Goal: Task Accomplishment & Management: Manage account settings

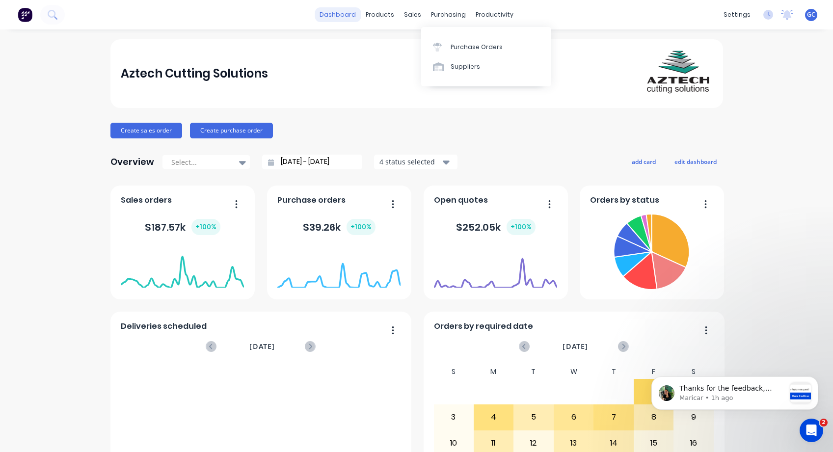
scroll to position [1041, 0]
click at [344, 13] on link "dashboard" at bounding box center [338, 14] width 46 height 15
click at [409, 11] on div "sales" at bounding box center [412, 14] width 27 height 15
click at [439, 47] on div "Sales Orders" at bounding box center [445, 47] width 40 height 9
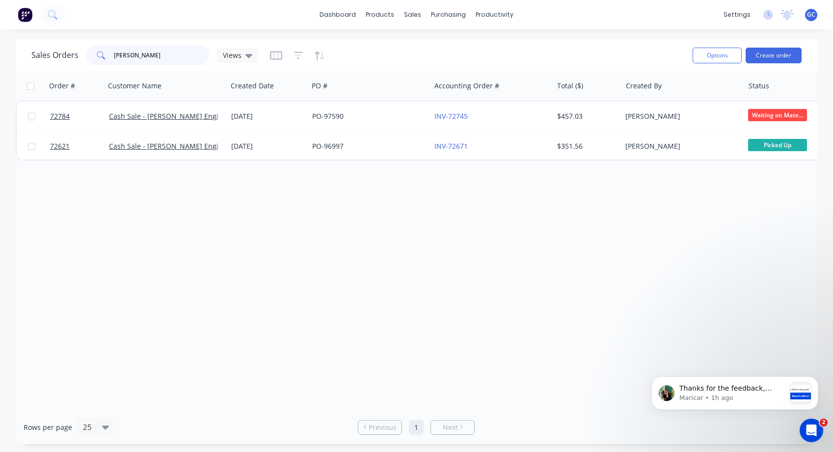
drag, startPoint x: 132, startPoint y: 52, endPoint x: 108, endPoint y: 52, distance: 24.1
click at [108, 52] on div "[PERSON_NAME]" at bounding box center [147, 56] width 123 height 20
drag, startPoint x: 132, startPoint y: 52, endPoint x: 111, endPoint y: 53, distance: 21.1
click at [111, 53] on div "72724" at bounding box center [147, 56] width 123 height 20
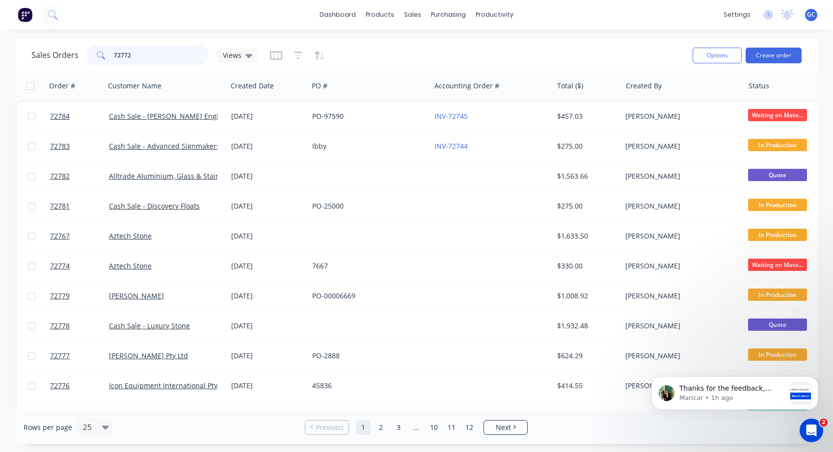
type input "72772"
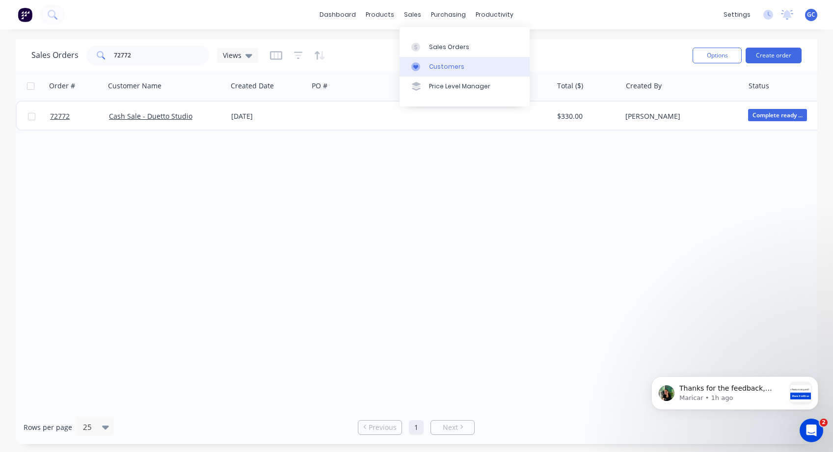
click at [447, 66] on div "Customers" at bounding box center [446, 66] width 35 height 9
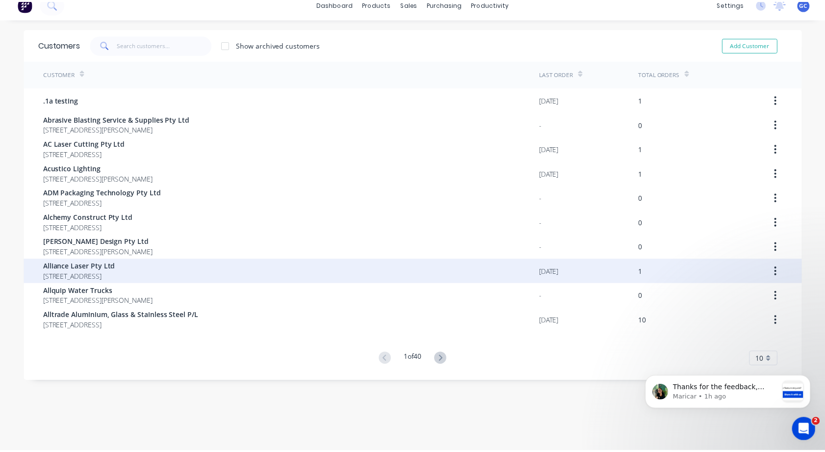
scroll to position [20, 0]
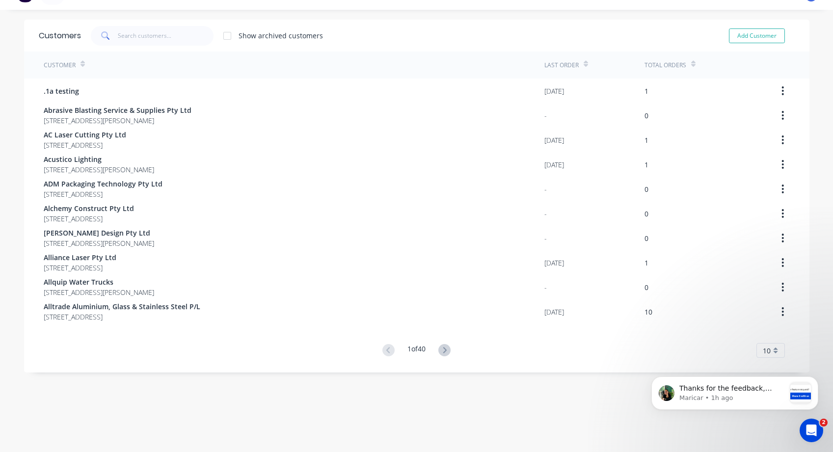
click at [106, 60] on div "Customer" at bounding box center [294, 65] width 501 height 27
click at [127, 33] on input "text" at bounding box center [166, 36] width 96 height 20
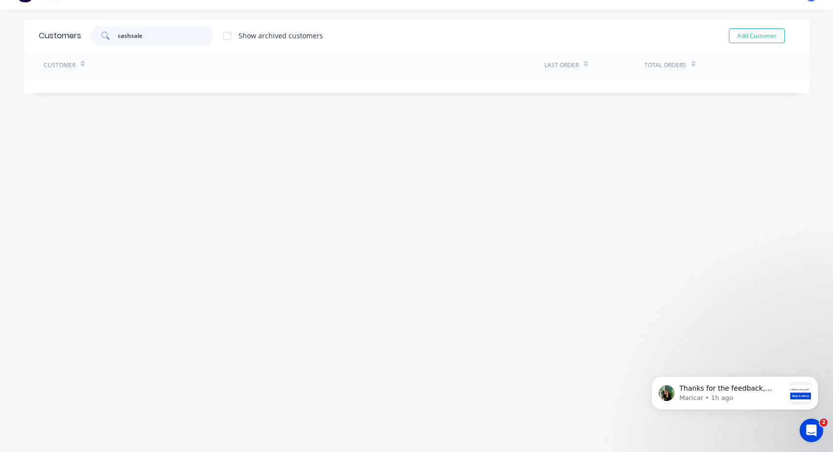
click at [128, 33] on input "cashsale" at bounding box center [166, 36] width 96 height 20
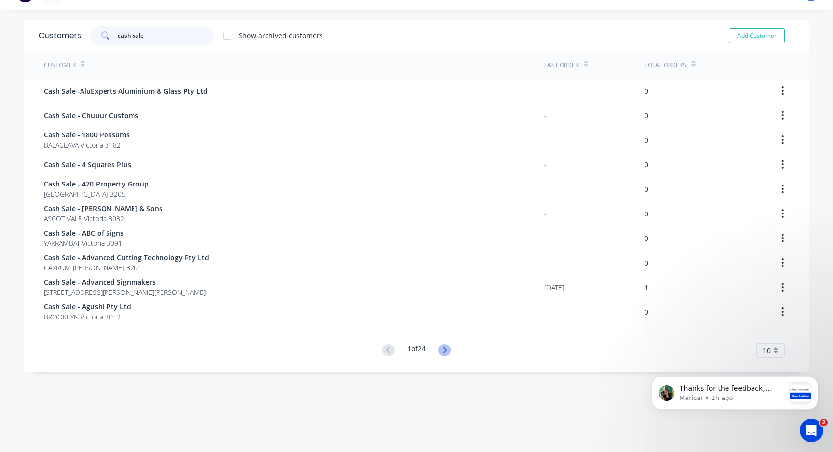
type input "cash sale"
click at [442, 349] on icon at bounding box center [444, 350] width 12 height 12
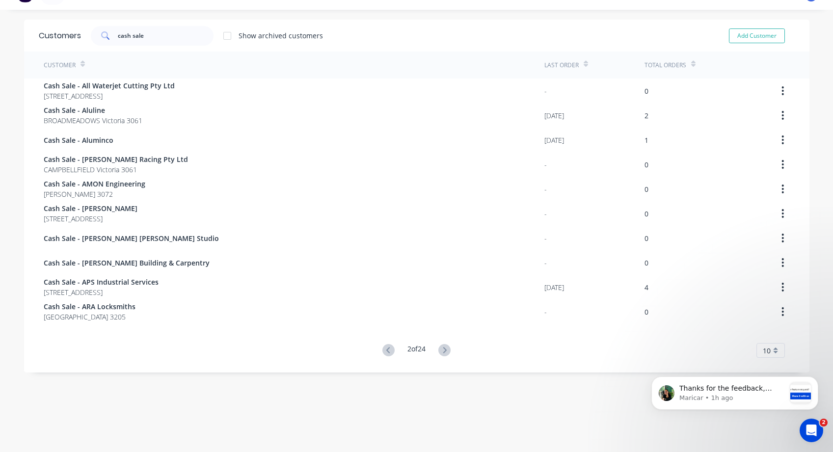
click at [442, 349] on icon at bounding box center [444, 350] width 12 height 12
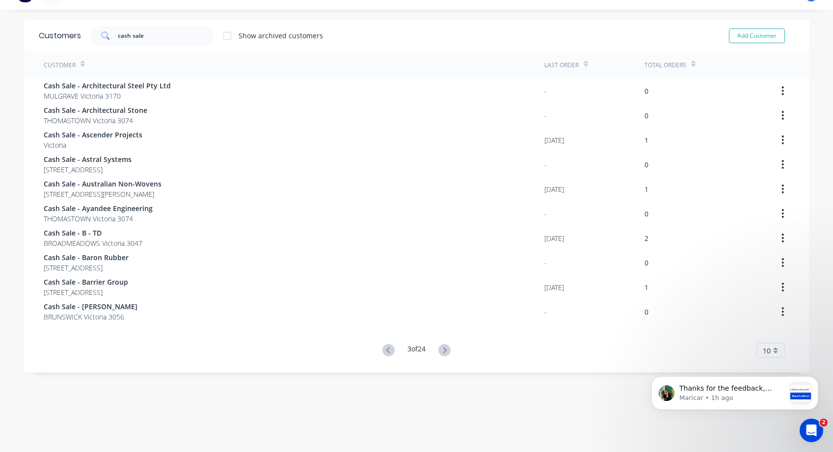
click at [442, 349] on icon at bounding box center [444, 350] width 12 height 12
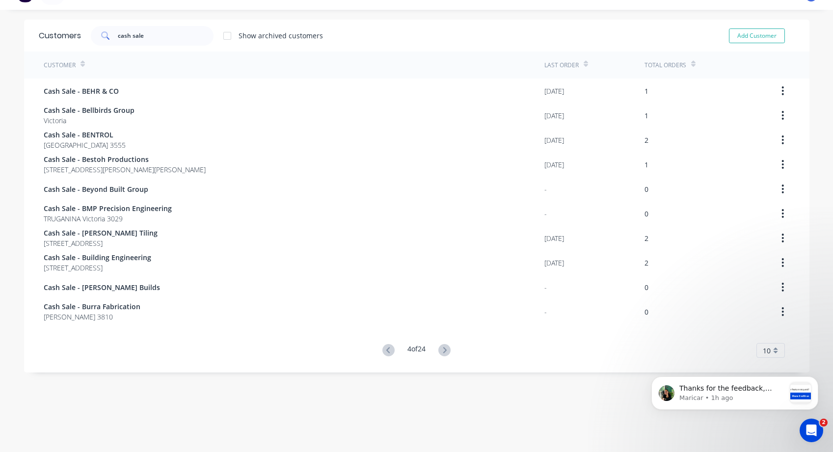
click at [442, 349] on icon at bounding box center [444, 350] width 12 height 12
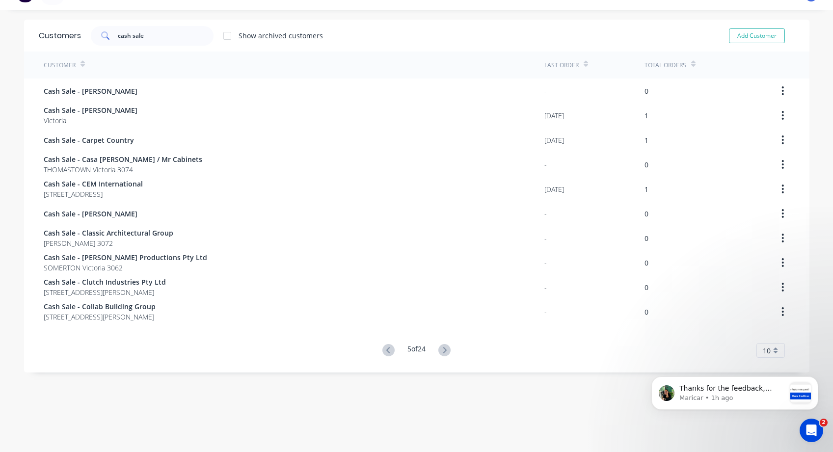
click at [442, 349] on icon at bounding box center [444, 350] width 12 height 12
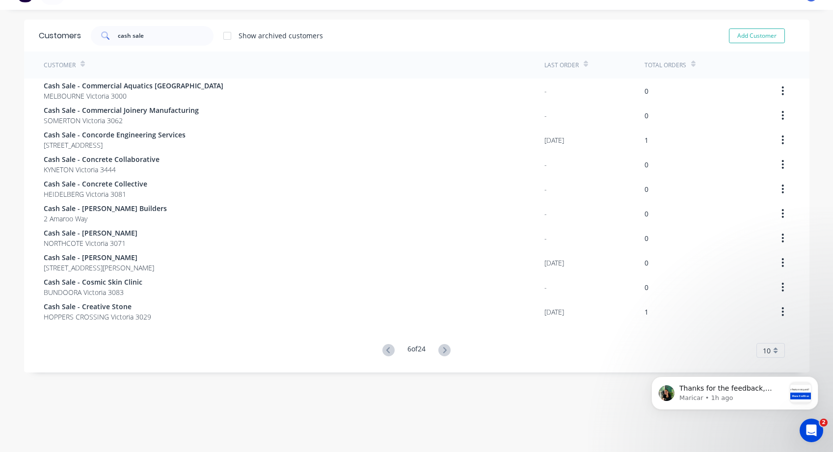
click at [442, 349] on icon at bounding box center [444, 350] width 12 height 12
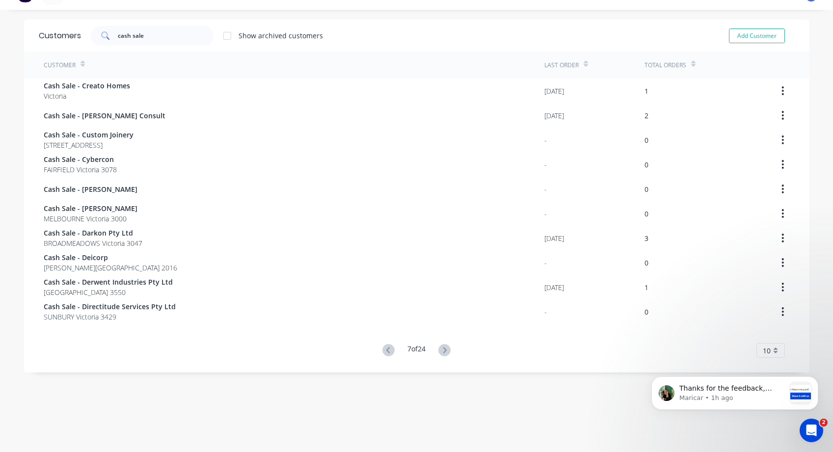
click at [442, 349] on icon at bounding box center [444, 350] width 12 height 12
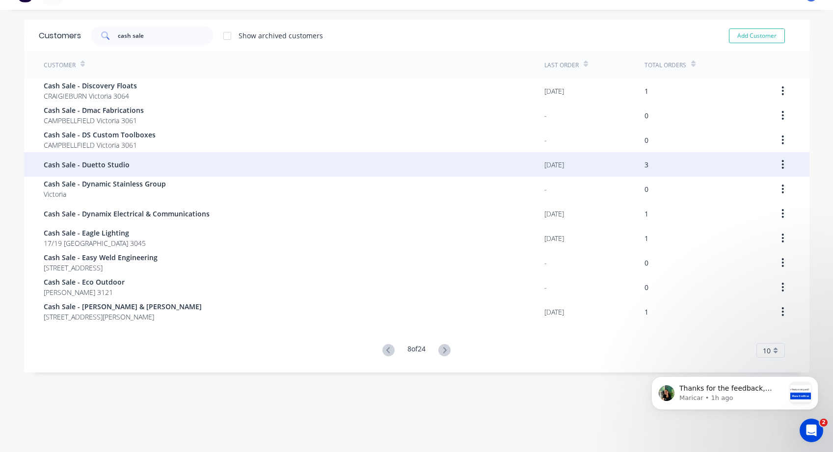
click at [73, 164] on span "Cash Sale - Duetto Studio" at bounding box center [87, 164] width 86 height 10
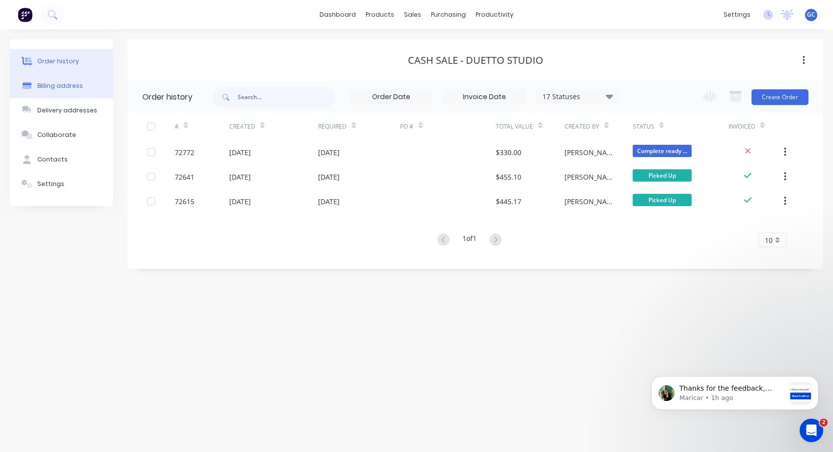
click at [54, 82] on div "Billing address" at bounding box center [60, 85] width 46 height 9
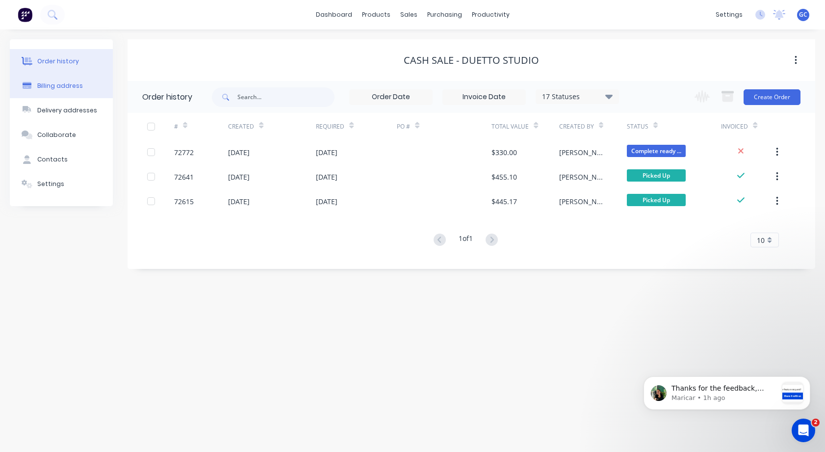
select select "AU"
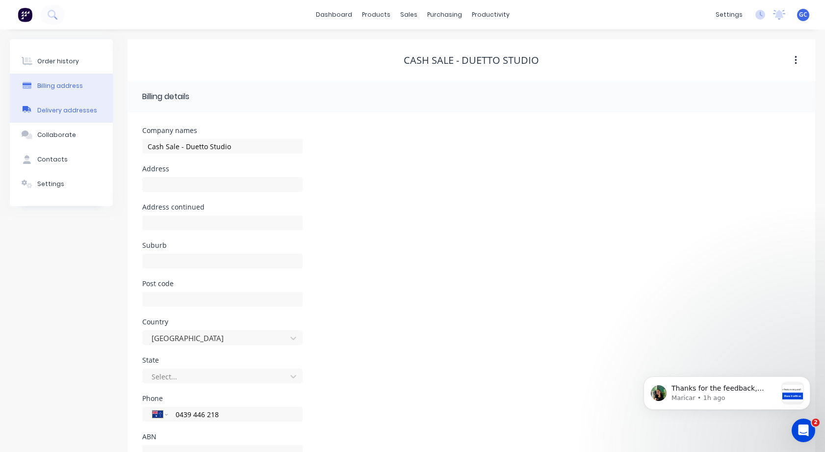
click at [71, 109] on div "Delivery addresses" at bounding box center [67, 110] width 60 height 9
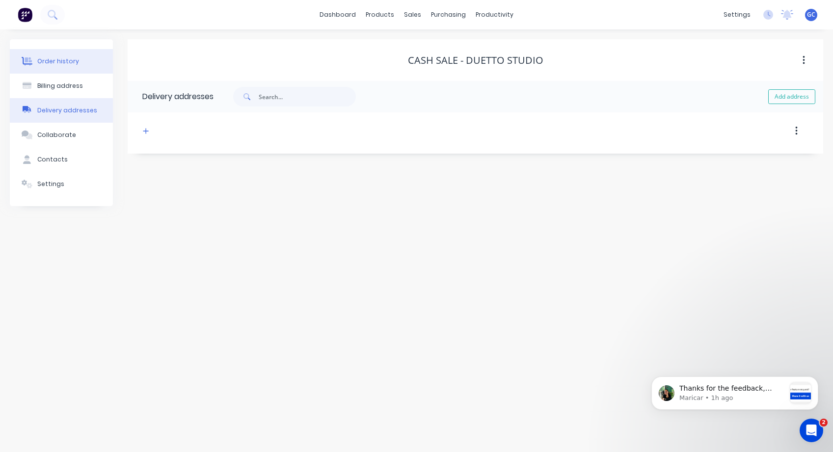
click at [56, 61] on div "Order history" at bounding box center [58, 61] width 42 height 9
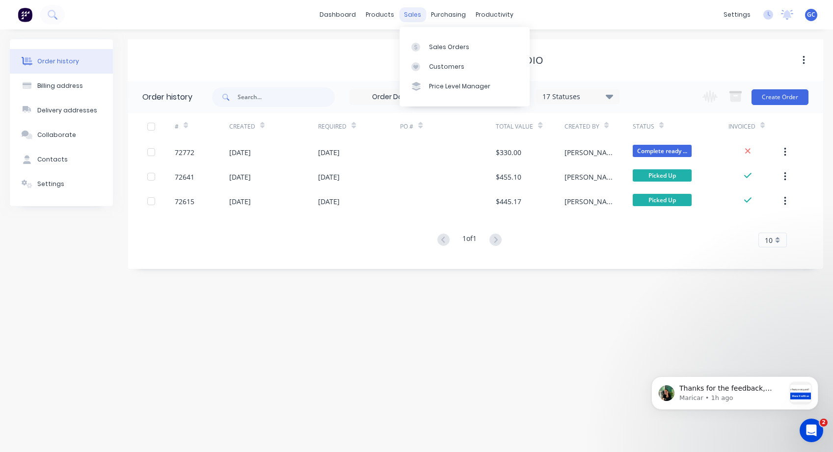
click at [410, 13] on div "sales" at bounding box center [412, 14] width 27 height 15
click at [447, 46] on div "Sales Orders" at bounding box center [449, 47] width 40 height 9
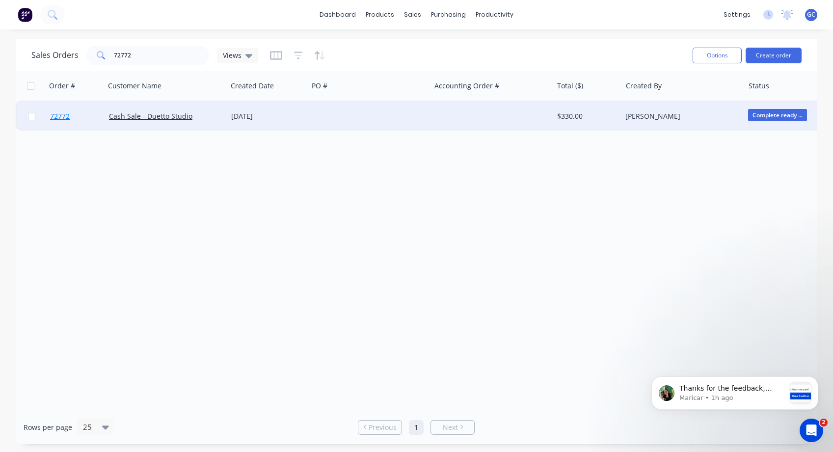
click at [60, 116] on span "72772" at bounding box center [60, 116] width 20 height 10
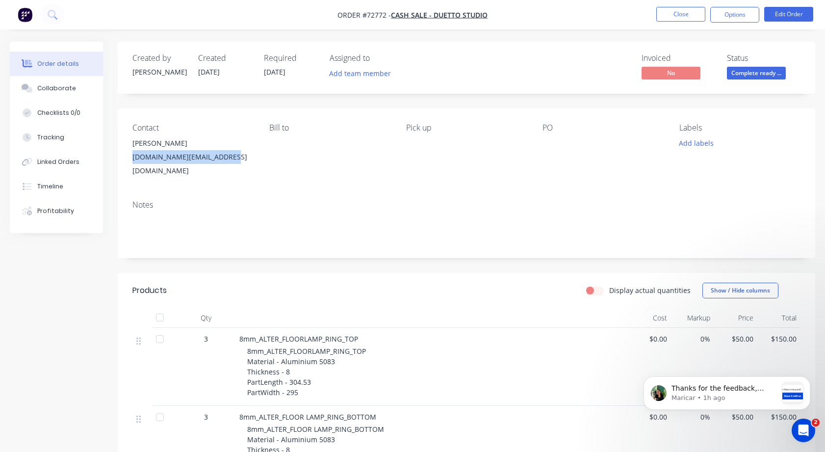
drag, startPoint x: 232, startPoint y: 158, endPoint x: 120, endPoint y: 153, distance: 111.5
click at [120, 153] on div "Contact [PERSON_NAME] [DOMAIN_NAME][EMAIL_ADDRESS][DOMAIN_NAME] [PERSON_NAME] t…" at bounding box center [467, 150] width 698 height 84
copy div "[DOMAIN_NAME][EMAIL_ADDRESS][DOMAIN_NAME]"
click at [737, 13] on button "Options" at bounding box center [735, 15] width 49 height 16
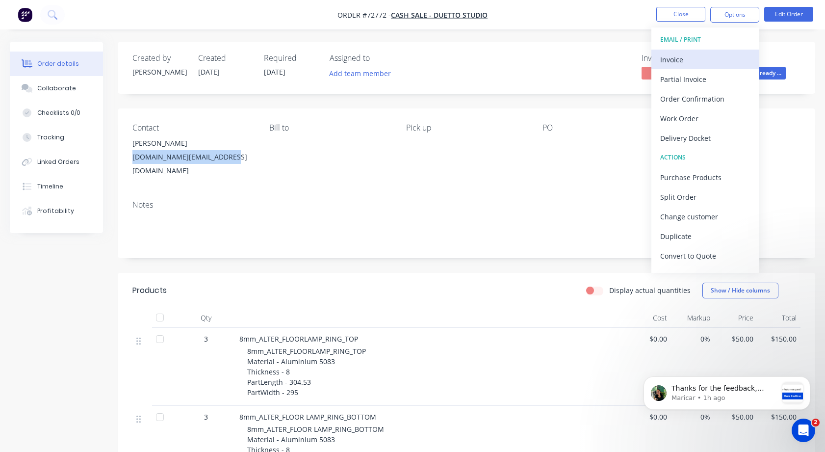
click at [675, 58] on div "Invoice" at bounding box center [706, 60] width 90 height 14
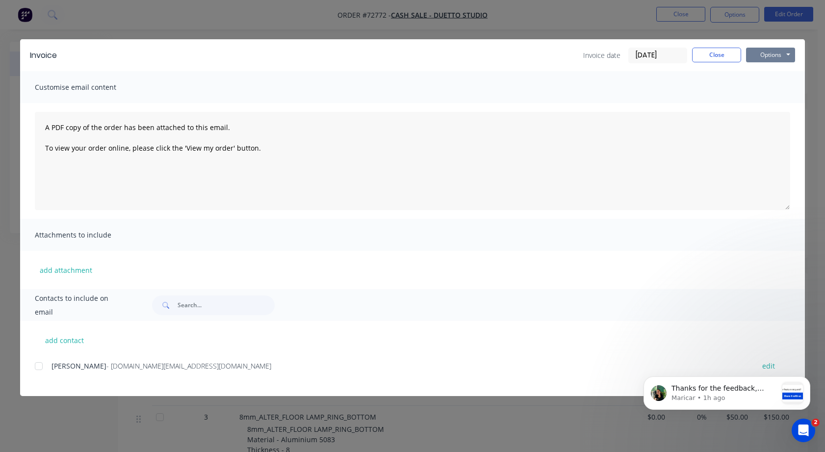
click at [789, 52] on button "Options" at bounding box center [770, 55] width 49 height 15
click at [764, 89] on button "Print" at bounding box center [777, 88] width 63 height 16
click at [709, 52] on button "Close" at bounding box center [716, 55] width 49 height 15
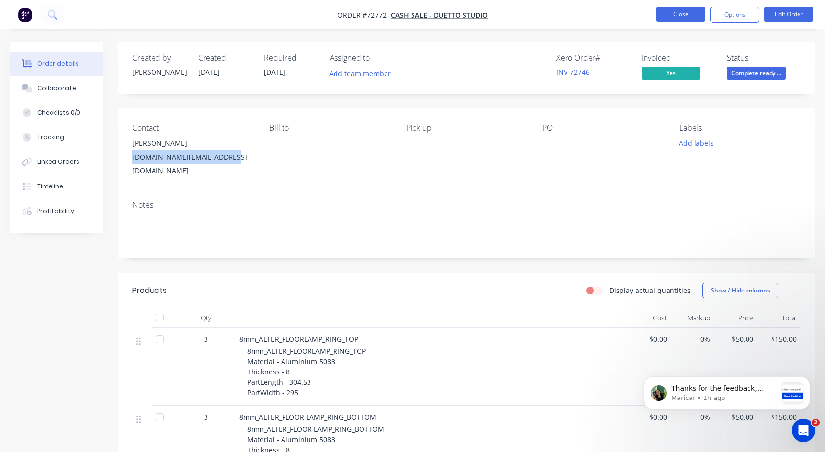
click at [686, 11] on button "Close" at bounding box center [681, 14] width 49 height 15
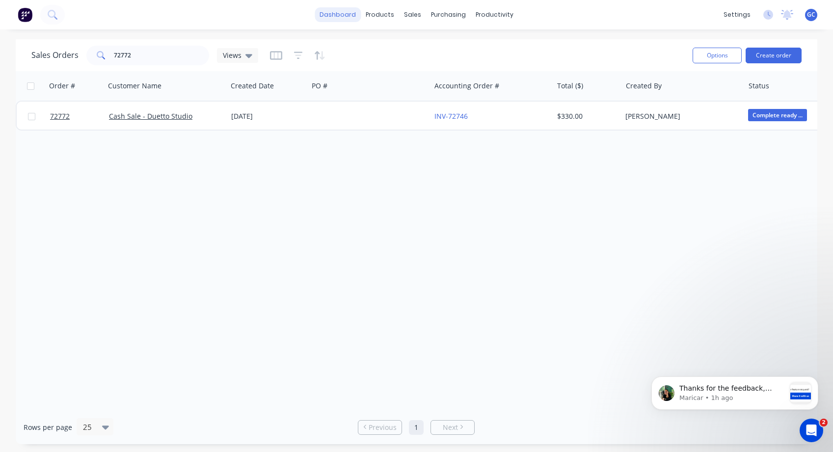
click at [346, 13] on link "dashboard" at bounding box center [338, 14] width 46 height 15
